Goal: Task Accomplishment & Management: Use online tool/utility

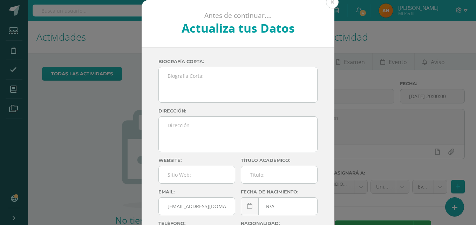
click at [326, 3] on button at bounding box center [332, 2] width 13 height 13
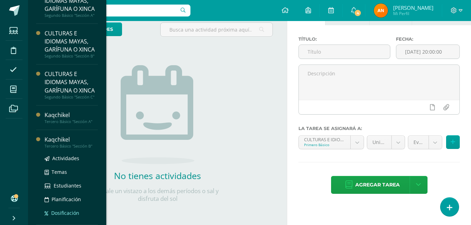
scroll to position [139, 0]
click at [54, 160] on span "Actividades" at bounding box center [65, 158] width 27 height 7
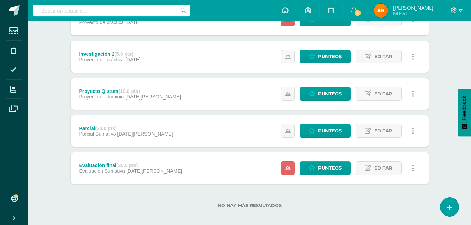
scroll to position [230, 0]
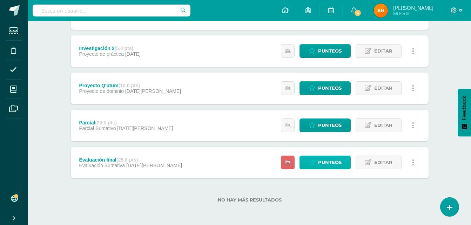
click at [328, 162] on span "Punteos" at bounding box center [329, 162] width 23 height 13
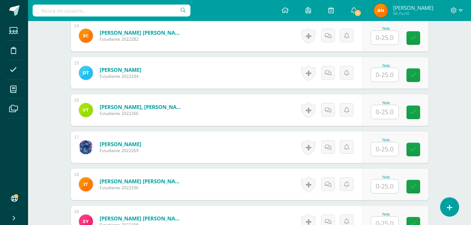
scroll to position [708, 0]
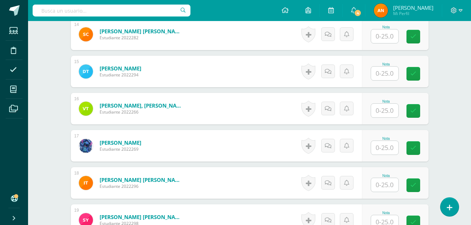
click at [393, 148] on input "text" at bounding box center [384, 148] width 27 height 14
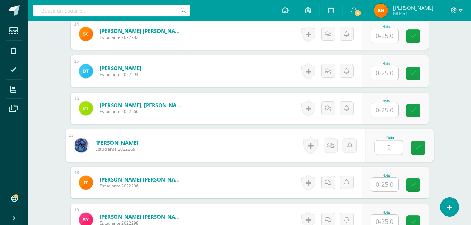
type input "23"
click at [415, 152] on link at bounding box center [418, 148] width 14 height 14
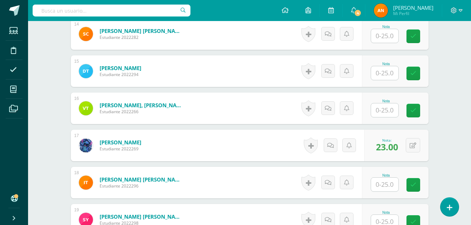
click at [390, 75] on input "text" at bounding box center [384, 73] width 27 height 14
type input "23"
click at [417, 77] on link at bounding box center [418, 74] width 14 height 14
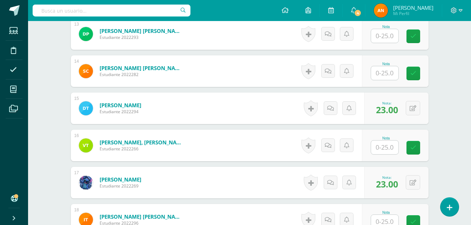
scroll to position [639, 0]
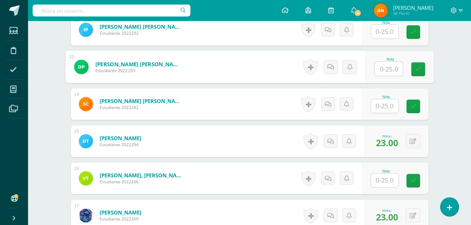
click at [385, 74] on input "text" at bounding box center [389, 69] width 28 height 14
type input "24"
click at [421, 73] on link at bounding box center [418, 69] width 14 height 14
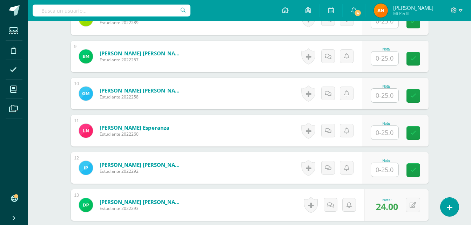
scroll to position [498, 0]
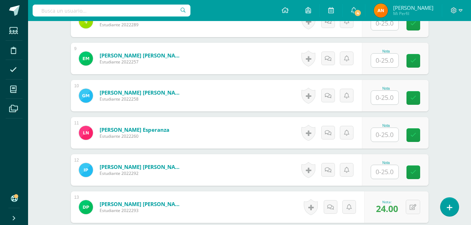
click at [376, 60] on input "text" at bounding box center [384, 61] width 27 height 14
type input "14"
click at [423, 65] on link at bounding box center [418, 61] width 14 height 14
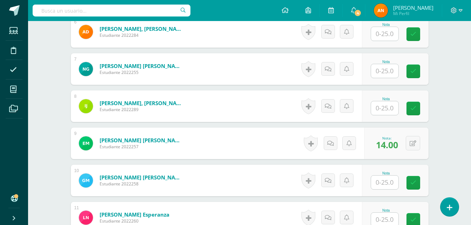
scroll to position [288, 0]
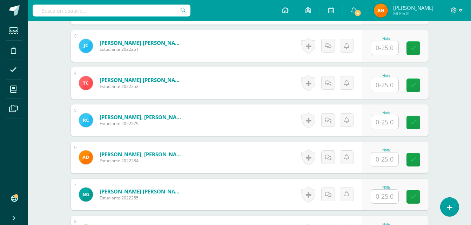
click at [390, 49] on input "text" at bounding box center [384, 48] width 27 height 14
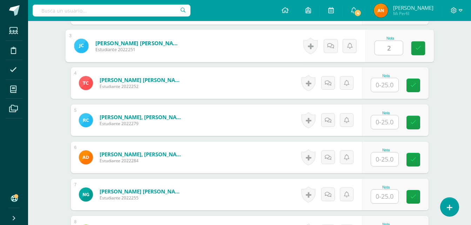
type input "25"
click at [421, 49] on link at bounding box center [418, 48] width 14 height 14
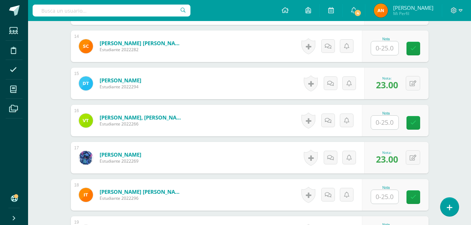
scroll to position [709, 0]
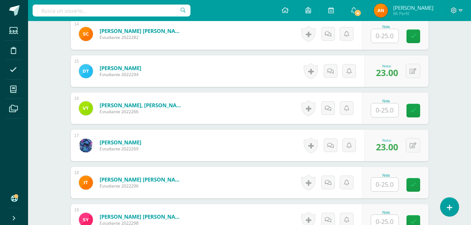
drag, startPoint x: 384, startPoint y: 186, endPoint x: 384, endPoint y: 190, distance: 3.9
click at [384, 188] on input "text" at bounding box center [384, 185] width 27 height 14
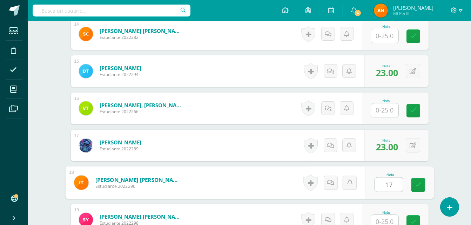
type input "17"
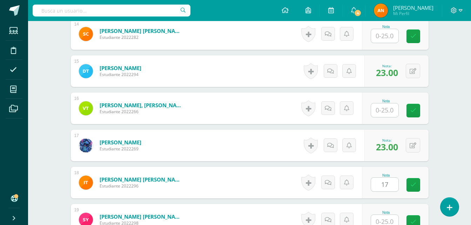
click at [404, 187] on div "Nota 17" at bounding box center [395, 183] width 67 height 32
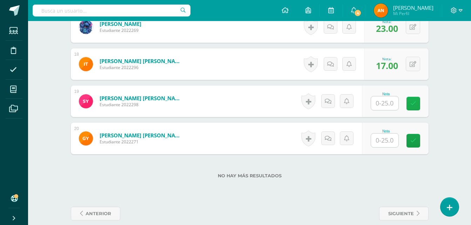
scroll to position [837, 0]
